Goal: Navigation & Orientation: Find specific page/section

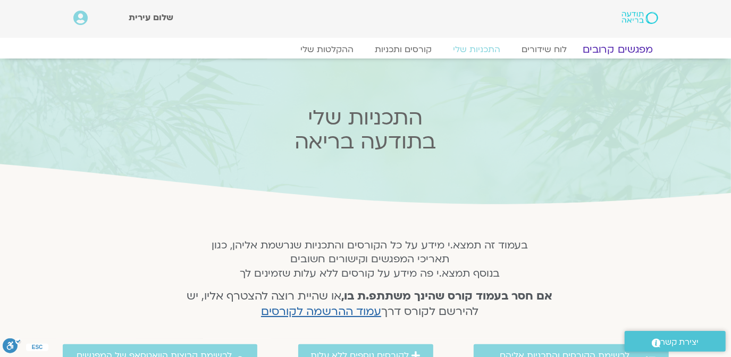
click at [631, 49] on link "מפגשים קרובים" at bounding box center [617, 49] width 96 height 13
